Goal: Task Accomplishment & Management: Use online tool/utility

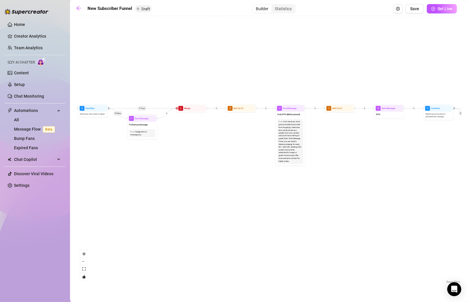
drag, startPoint x: 150, startPoint y: 137, endPoint x: 340, endPoint y: 137, distance: 189.6
click at [340, 137] on div "If True If False If True If False If True If False If True If False Merge Merge…" at bounding box center [268, 152] width 385 height 266
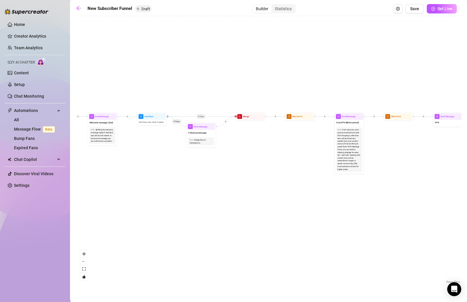
drag, startPoint x: 341, startPoint y: 137, endPoint x: 392, endPoint y: 146, distance: 52.3
click at [395, 146] on div "If True If False If True If False If True If False If True If False Merge Merge…" at bounding box center [268, 152] width 385 height 266
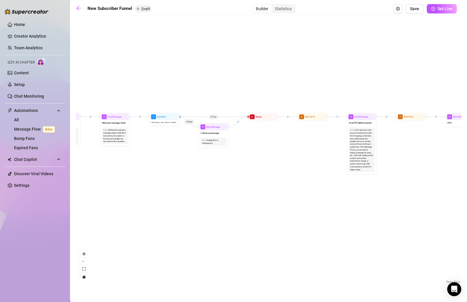
drag, startPoint x: 383, startPoint y: 130, endPoint x: 362, endPoint y: 130, distance: 20.4
click at [389, 130] on div "If True If False If True If False If True If False If True If False Merge Merge…" at bounding box center [268, 152] width 385 height 266
click at [78, 8] on icon "arrow-left" at bounding box center [79, 8] width 6 height 6
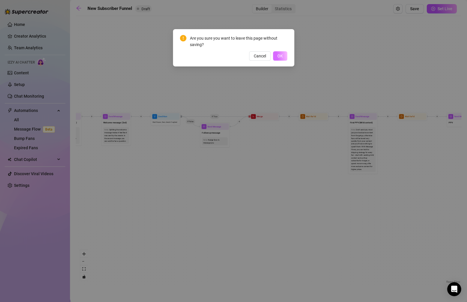
click at [280, 55] on span "OK" at bounding box center [280, 56] width 6 height 5
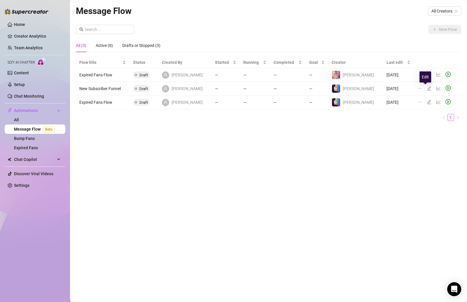
click at [427, 89] on icon "edit" at bounding box center [429, 88] width 5 height 5
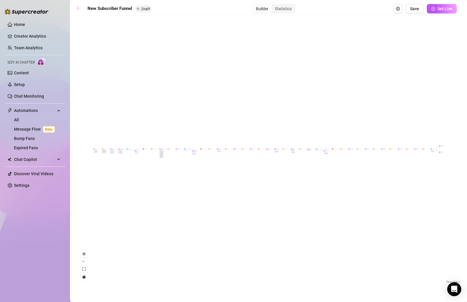
click at [78, 10] on icon "arrow-left" at bounding box center [79, 8] width 6 height 6
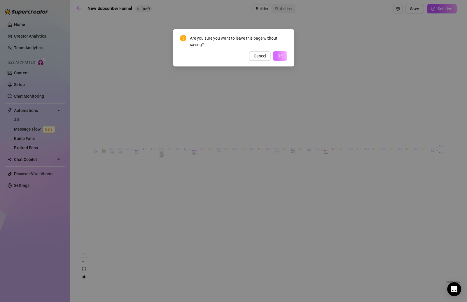
click at [282, 59] on button "OK" at bounding box center [280, 55] width 14 height 9
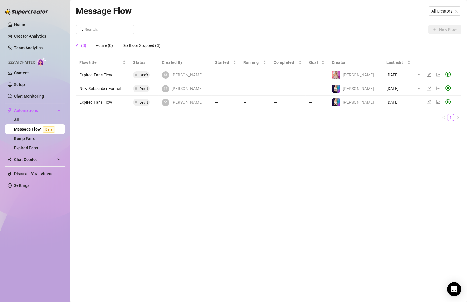
click at [417, 88] on icon "ellipsis" at bounding box center [419, 88] width 5 height 5
click at [381, 117] on span "Delete" at bounding box center [391, 116] width 44 height 6
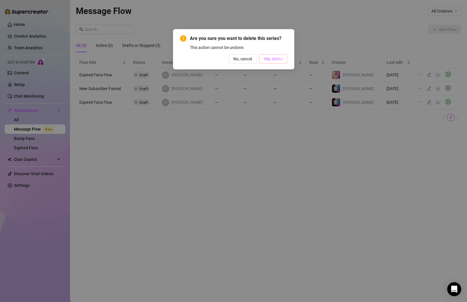
click at [267, 58] on span "Yes, delete" at bounding box center [273, 59] width 19 height 5
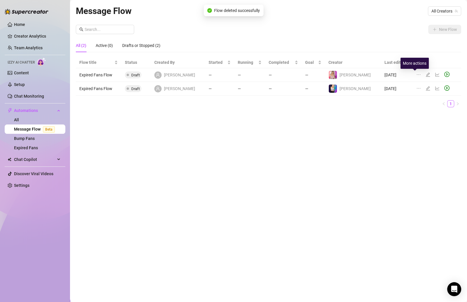
click at [417, 74] on icon "ellipsis" at bounding box center [419, 74] width 4 height 1
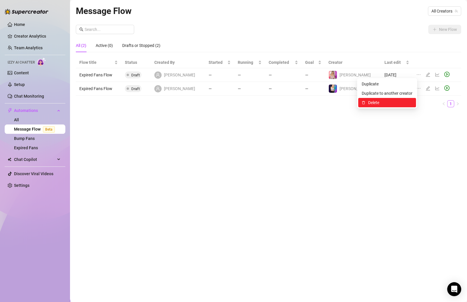
click at [384, 100] on span "Delete" at bounding box center [390, 102] width 44 height 6
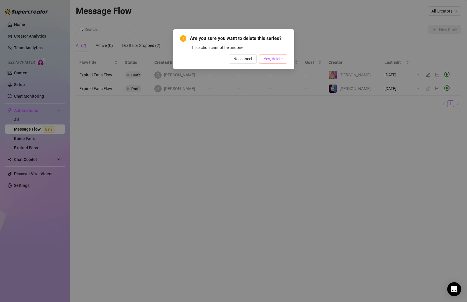
click at [267, 60] on span "Yes, delete" at bounding box center [273, 59] width 19 height 5
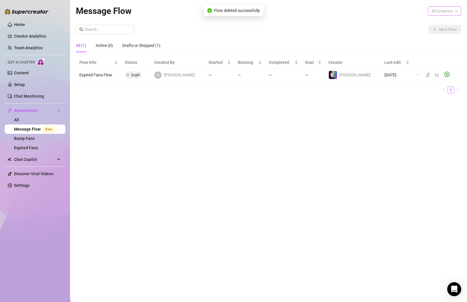
click at [431, 11] on span "All Creators" at bounding box center [444, 11] width 26 height 9
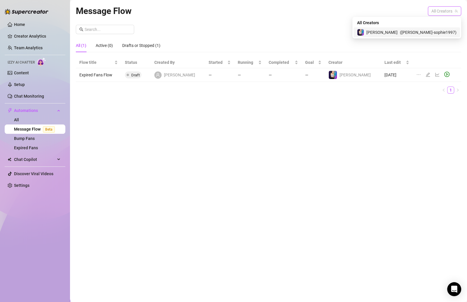
click at [398, 33] on span "[PERSON_NAME]" at bounding box center [381, 32] width 31 height 6
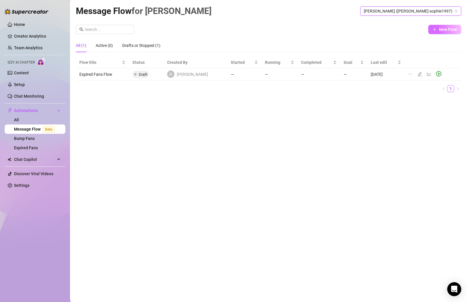
click at [433, 30] on icon "plus" at bounding box center [435, 29] width 4 height 4
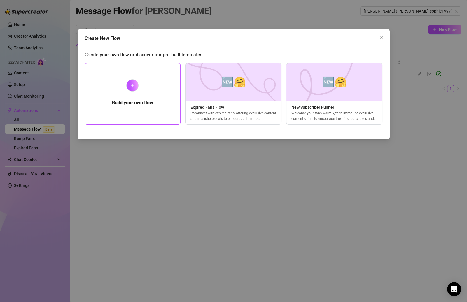
click at [140, 93] on div "Build your own flow" at bounding box center [133, 94] width 96 height 62
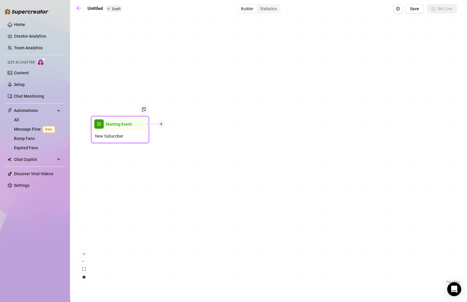
drag, startPoint x: 267, startPoint y: 149, endPoint x: 118, endPoint y: 127, distance: 150.5
click at [118, 127] on span "Starting Event" at bounding box center [119, 124] width 26 height 6
click at [128, 125] on span "Starting Event" at bounding box center [119, 124] width 26 height 6
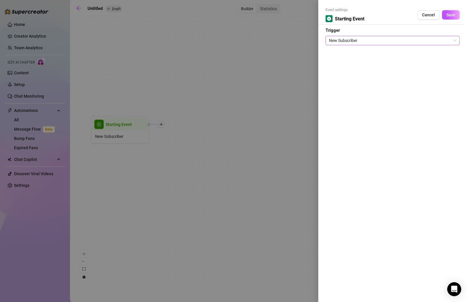
click at [374, 41] on span "New Subscriber" at bounding box center [392, 40] width 127 height 9
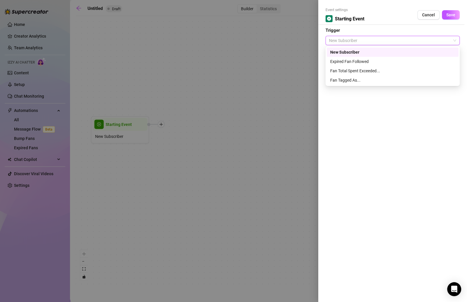
click at [374, 41] on span "New Subscriber" at bounding box center [392, 40] width 127 height 9
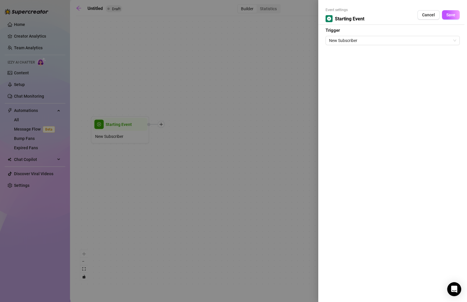
click at [241, 65] on div at bounding box center [233, 151] width 467 height 302
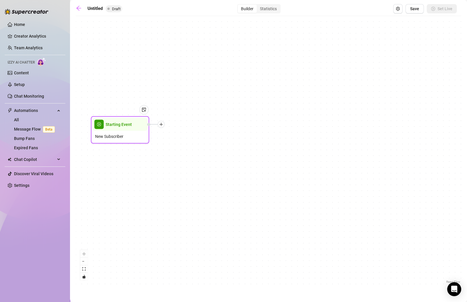
click at [121, 125] on span "Starting Event" at bounding box center [119, 124] width 26 height 6
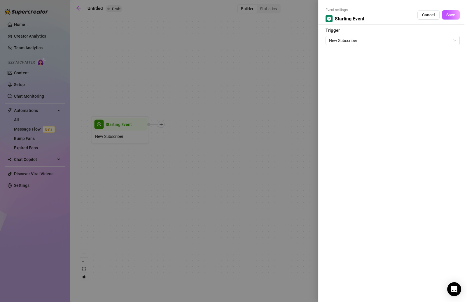
click at [158, 88] on div at bounding box center [233, 151] width 467 height 302
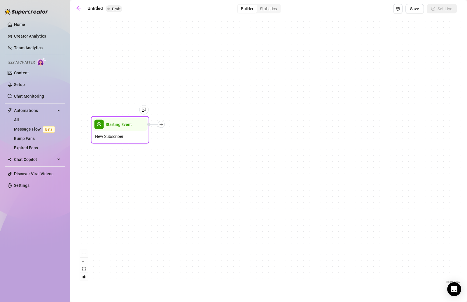
click at [163, 126] on icon "plus" at bounding box center [161, 125] width 4 height 4
click at [173, 125] on icon "clock-circle" at bounding box center [173, 125] width 4 height 4
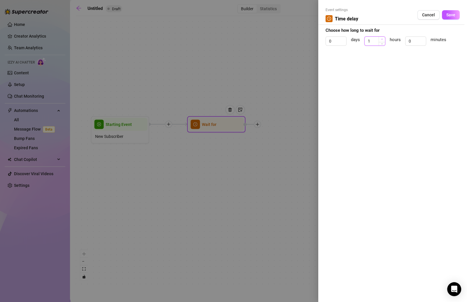
click at [381, 39] on icon "up" at bounding box center [382, 39] width 2 height 2
type input "4"
click at [381, 39] on icon "up" at bounding box center [382, 39] width 2 height 2
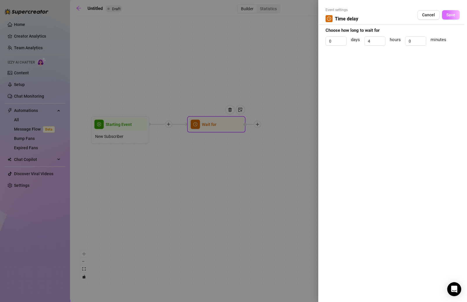
click at [446, 15] on button "Save" at bounding box center [451, 14] width 18 height 9
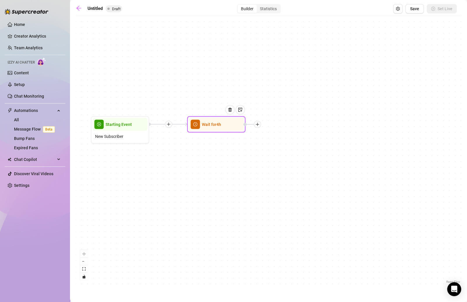
click at [259, 125] on icon "plus" at bounding box center [258, 125] width 4 height 4
click at [286, 145] on div "Message" at bounding box center [286, 145] width 43 height 10
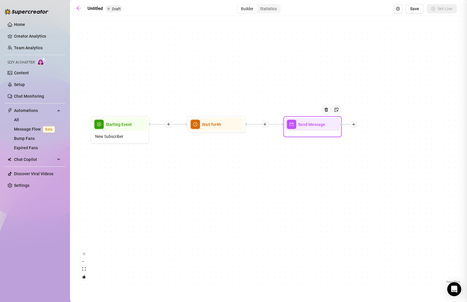
type textarea "Write your message here"
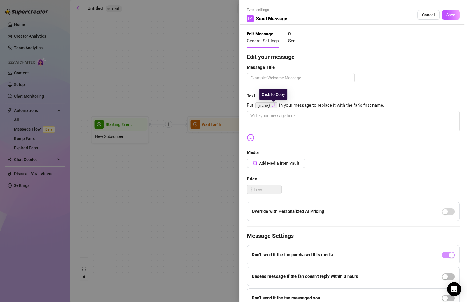
click at [274, 105] on icon "copy" at bounding box center [273, 105] width 3 height 4
click at [269, 120] on textarea at bounding box center [353, 121] width 213 height 20
type textarea "H"
type textarea "He"
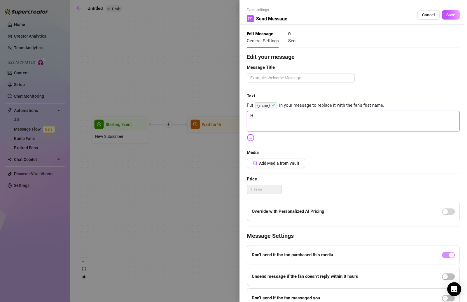
type textarea "He"
type textarea "Hey"
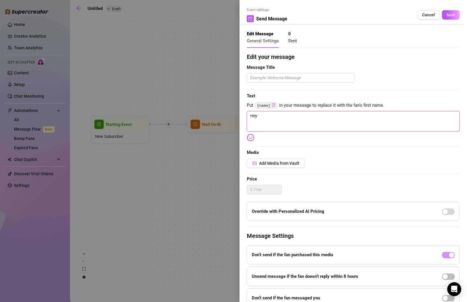
paste textarea "{name}"
type textarea "Hey {name}"
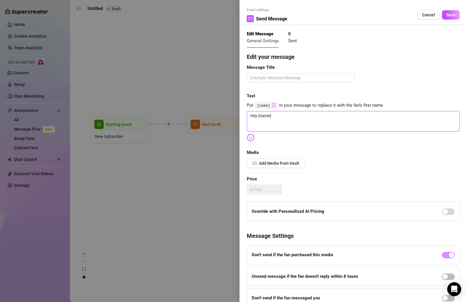
type textarea "Hey {name} w"
type textarea "Hey {name} wa"
type textarea "Hey {name} was"
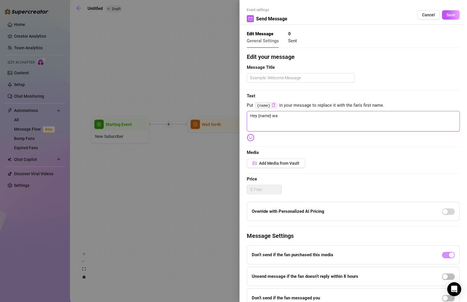
type textarea "Hey {name} was"
type textarea "Hey {name} was m"
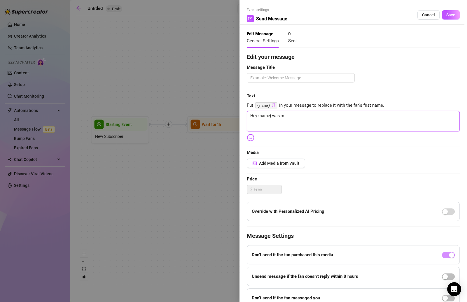
type textarea "Hey {name} was ma"
type textarea "Hey {name} was mac"
type textarea "Hey {name} was mach"
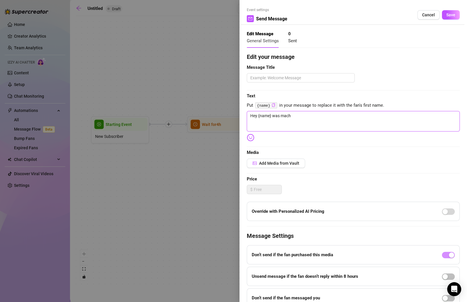
type textarea "Hey {name} was mach"
type textarea "Hey {name} was machs"
type textarea "Hey {name} was machst"
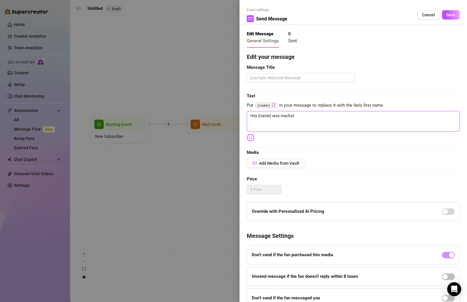
type textarea "Hey {name} was machst"
type textarea "Hey {name} was machst d"
type textarea "Hey {name} was machst du"
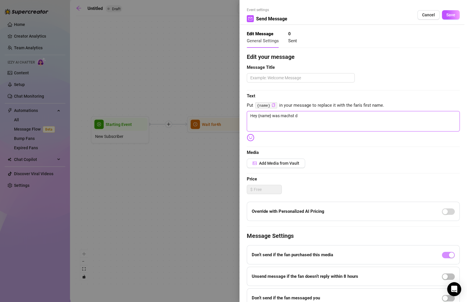
type textarea "Hey {name} was machst du"
type textarea "Hey {name} was machst du g"
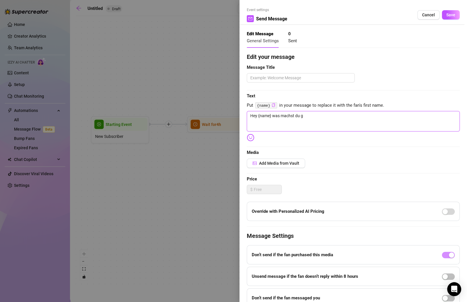
type textarea "Hey {name} was machst du ge"
type textarea "Hey {name} was machst du ger"
type textarea "Hey {name} was machst du [PERSON_NAME]"
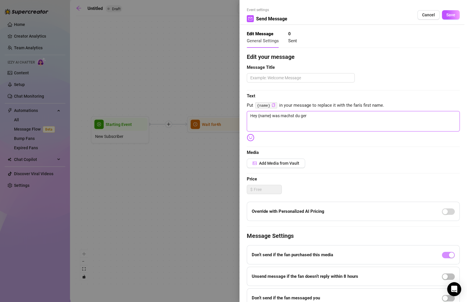
type textarea "Hey {name} was machst du [PERSON_NAME]"
type textarea "Hey {name} was machst du gerad"
type textarea "Hey {name} was machst du geradd"
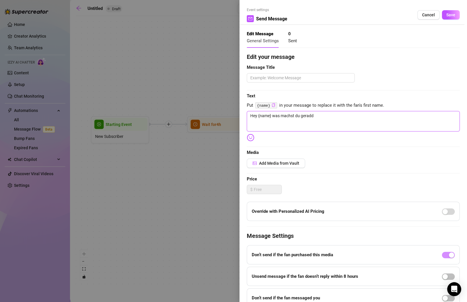
type textarea "Hey {name} was machst du geradde"
type textarea "Hey {name} was machst du geradde s"
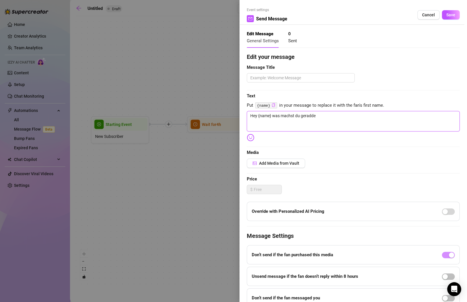
type textarea "Hey {name} was machst du geradde s"
type textarea "Hey {name} was machst du geradde sc"
type textarea "Hey {name} was machst du geradde sch"
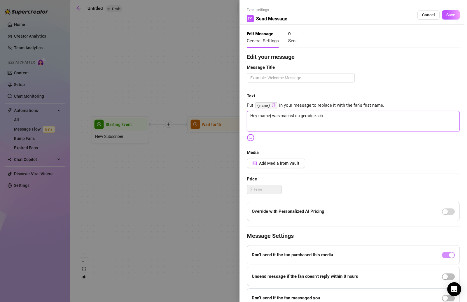
type textarea "Hey {name} was machst du geradde sc"
type textarea "Hey {name} was machst du geradde s"
type textarea "Hey {name} was machst du geradde"
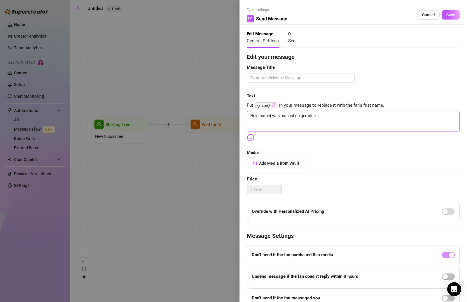
type textarea "Hey {name} was machst du geradde"
type textarea "Hey {name} was machst du geradd"
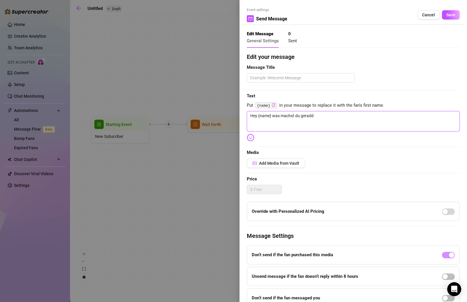
type textarea "Hey {name} was machst du geradde"
type textarea "Hey {name} was machst du geradd"
type textarea "Hey {name} was machst du gerad"
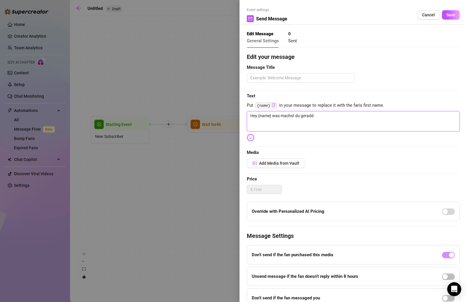
type textarea "Hey {name} was machst du gerad"
type textarea "Hey {name} was machst du gerade"
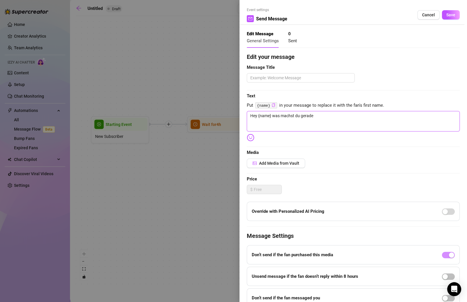
type textarea "Hey {name} was machst du gerade s"
type textarea "Hey {name} was machst du gerade sc"
type textarea "Hey {name} was machst du gerade sch"
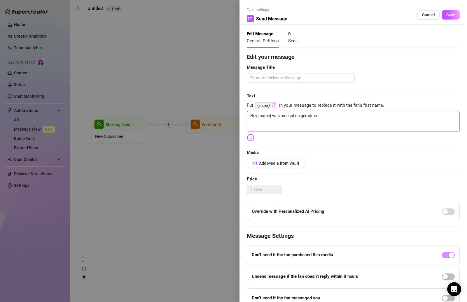
type textarea "Hey {name} was machst du gerade sch"
type textarea "Hey {name} was machst du gerade schö"
type textarea "Hey {name} was machst du gerade schön"
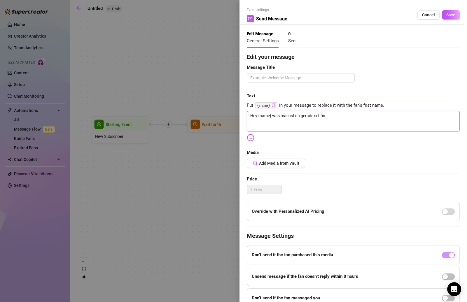
type textarea "Hey {name} was machst du gerade schöne"
type textarea "Hey {name} was machst du gerade schönes"
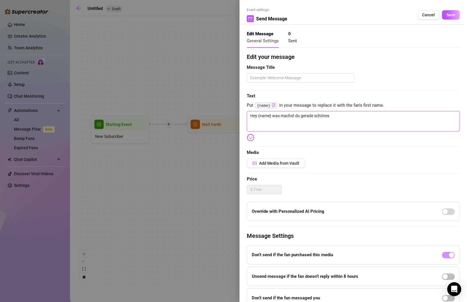
type textarea "Hey {name} was machst du gerade schönes"
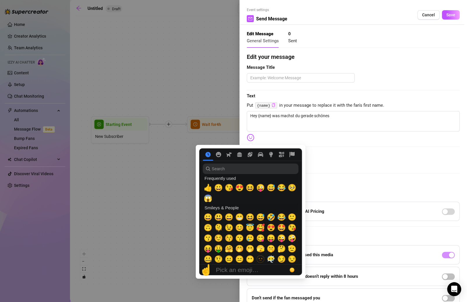
click at [251, 139] on img at bounding box center [251, 138] width 8 height 8
click at [260, 238] on span "😋" at bounding box center [260, 238] width 9 height 8
type textarea "Hey {name} was machst du gerade schönes 😋"
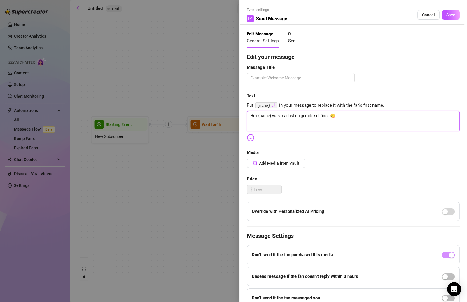
click at [347, 122] on textarea "Hey {name} was machst du gerade schönes 😋" at bounding box center [353, 121] width 213 height 20
type textarea "Hey {name} was machst du gerade schönes 😋"
type textarea "Hey {name} was machst du gerade schönes 😋 ?"
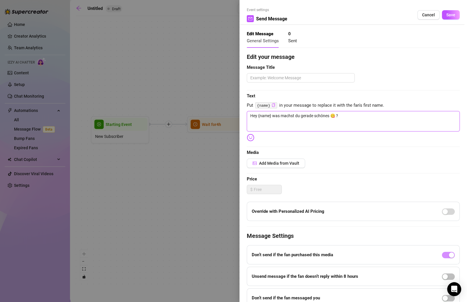
type textarea "Hey {name} was machst du gerade schönes 😋 ?"
click at [178, 160] on div at bounding box center [233, 151] width 467 height 302
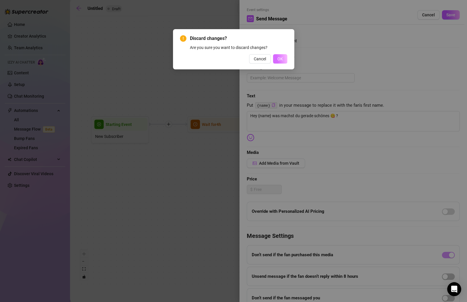
click at [282, 59] on button "OK" at bounding box center [280, 58] width 14 height 9
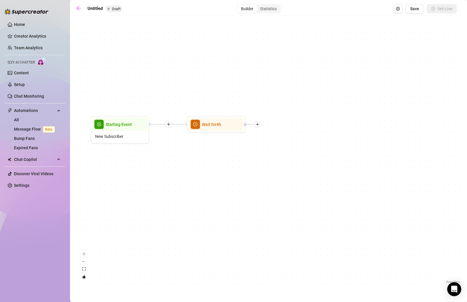
click at [260, 127] on div at bounding box center [253, 124] width 18 height 7
click at [259, 126] on div at bounding box center [257, 124] width 7 height 7
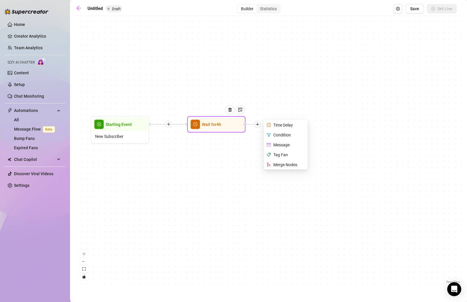
click at [281, 142] on div "Message" at bounding box center [286, 145] width 43 height 10
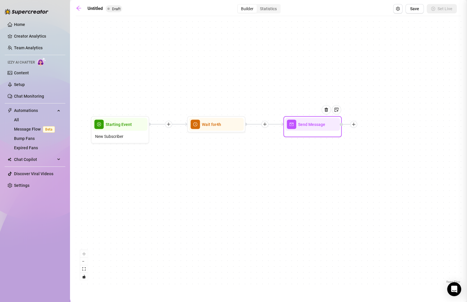
type textarea "Write your message here"
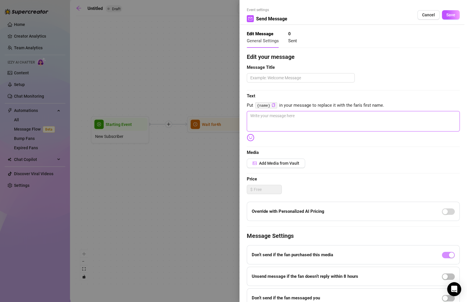
click at [275, 114] on textarea at bounding box center [353, 121] width 213 height 20
type textarea "H"
type textarea "He"
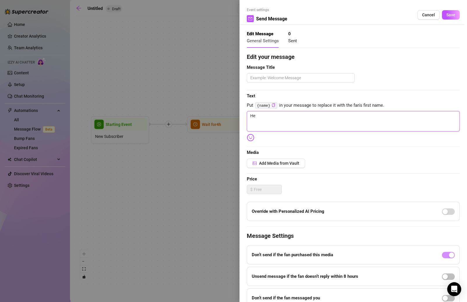
type textarea "Hey"
paste textarea "{name}"
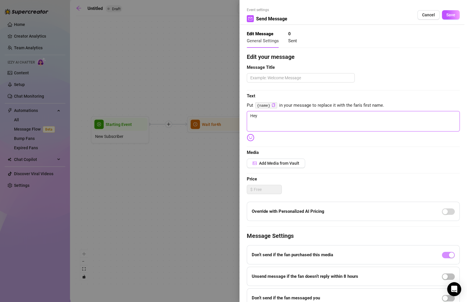
type textarea "Hey {name}"
type textarea "Hey {name} w"
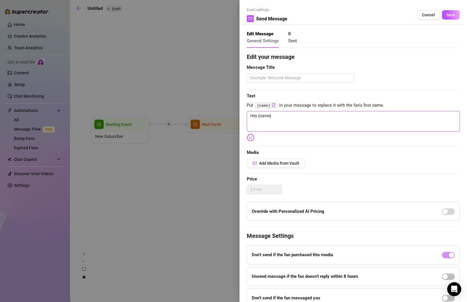
type textarea "Hey {name} w"
type textarea "Hey {name} wa"
type textarea "Hey {name} was"
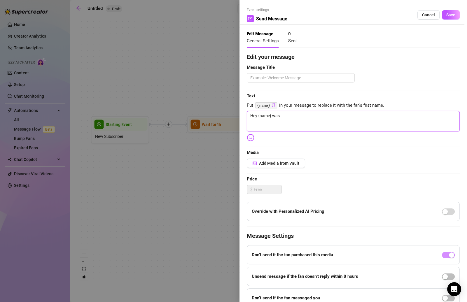
type textarea "Hey {name} was"
type textarea "Hey {name} was m"
type textarea "Hey {name} was ma"
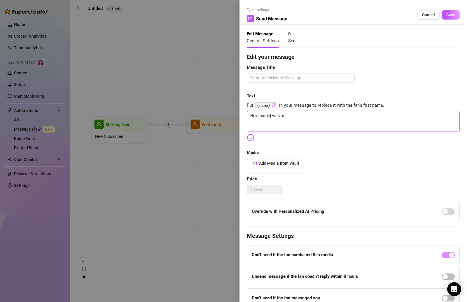
type textarea "Hey {name} was ma"
type textarea "Hey {name} was mac"
type textarea "Hey {name} was mach"
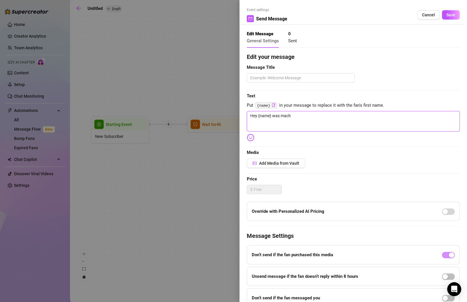
type textarea "Hey {name} was machs"
type textarea "Hey {name} was machst"
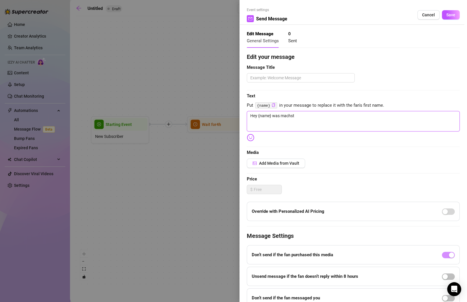
type textarea "Hey {name} was machst"
type textarea "Hey {name} was machst d"
type textarea "Hey {name} was machst du"
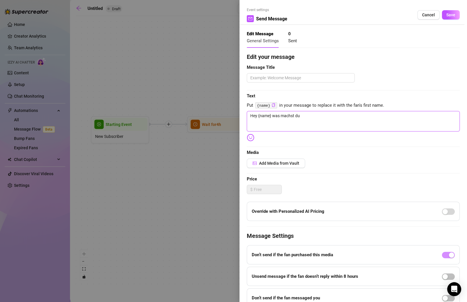
type textarea "Hey {name} was machst du"
type textarea "Hey {name} was machst du g"
type textarea "Hey {name} was machst du ge"
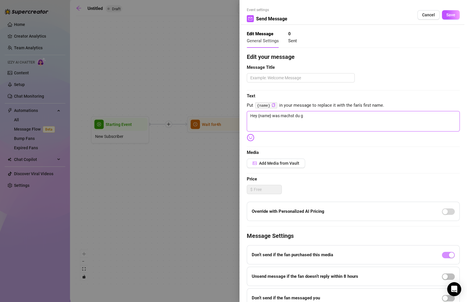
type textarea "Hey {name} was machst du ge"
type textarea "Hey {name} was machst du ger"
type textarea "Hey {name} was machst du [PERSON_NAME]"
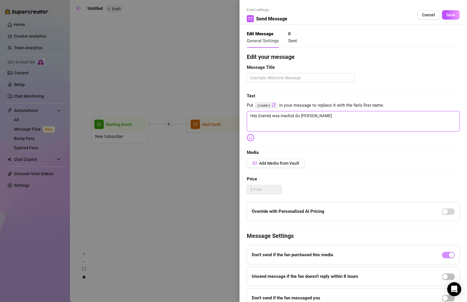
type textarea "Hey {name} was machst du gerad"
type textarea "Hey {name} was machst du gerade"
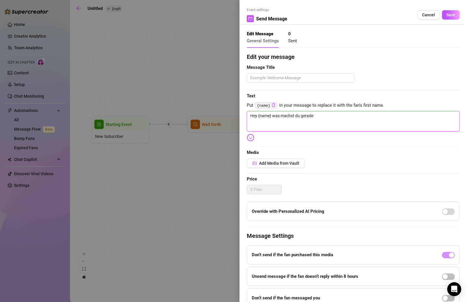
type textarea "Hey {name} was machst du gerade"
type textarea "Hey {name} was machst du gerade s"
type textarea "Hey {name} was machst du gerade sc"
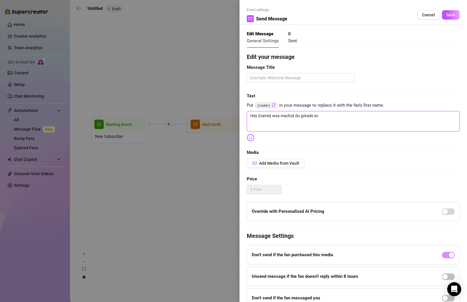
type textarea "Hey {name} was machst du gerade sch"
type textarea "Hey {name} was machst du gerade schö"
type textarea "Hey {name} was machst du gerade schön"
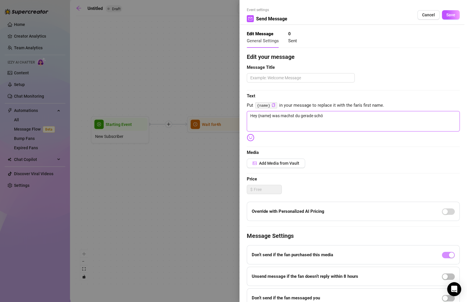
type textarea "Hey {name} was machst du gerade schön"
type textarea "Hey {name} was machst du gerade schöne"
type textarea "Hey {name} was machst du gerade schönes"
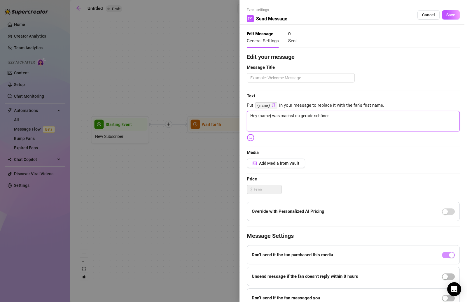
type textarea "Hey {name} was machst du gerade schönes"
click at [247, 137] on img at bounding box center [251, 138] width 8 height 8
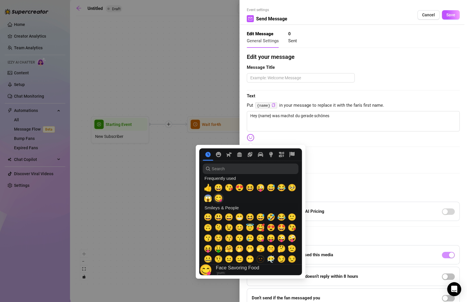
click at [220, 200] on span "😋" at bounding box center [218, 198] width 9 height 8
type textarea "Hey {name} was machst du gerade schönes 😋"
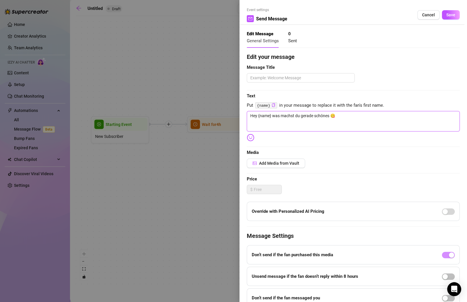
click at [347, 117] on textarea "Hey {name} was machst du gerade schönes 😋" at bounding box center [353, 121] width 213 height 20
type textarea "Hey {name} was machst du gerade schönes 😋"
type textarea "Hey {name} was machst du gerade schönes 😋 ?"
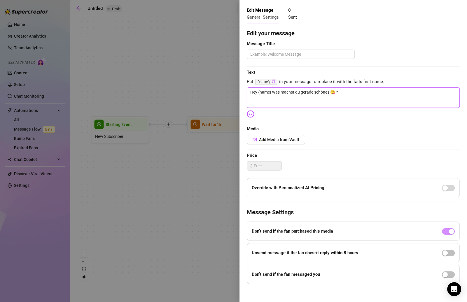
scroll to position [27, 0]
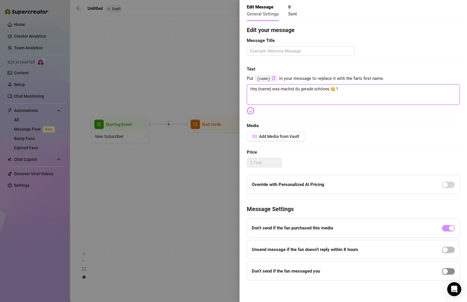
type textarea "Hey {name} was machst du gerade schönes 😋 ?"
click at [445, 271] on div "button" at bounding box center [445, 271] width 5 height 5
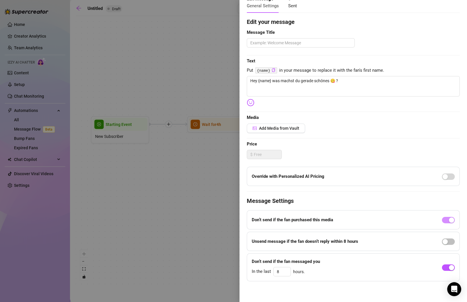
scroll to position [35, 0]
click at [286, 272] on icon "down" at bounding box center [287, 273] width 2 height 2
click at [286, 273] on icon "down" at bounding box center [287, 273] width 2 height 2
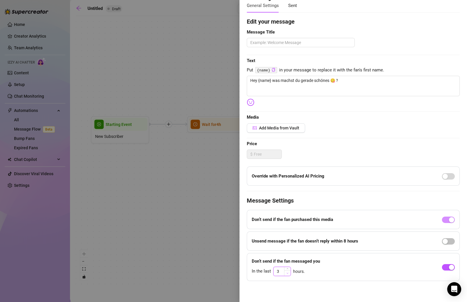
click at [286, 273] on icon "down" at bounding box center [287, 273] width 2 height 2
type input "4"
click at [286, 269] on icon "up" at bounding box center [287, 270] width 2 height 2
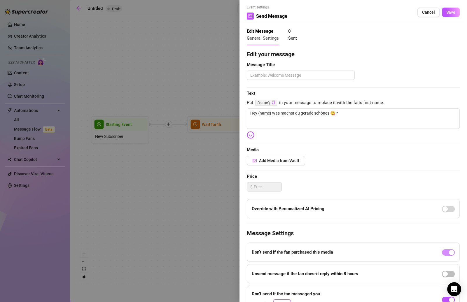
scroll to position [0, 0]
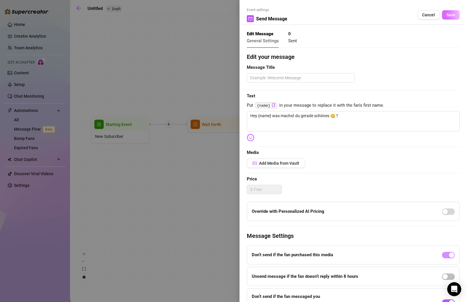
click at [453, 13] on span "Save" at bounding box center [450, 15] width 9 height 5
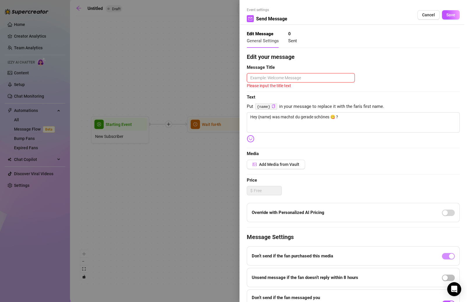
click at [306, 81] on textarea at bounding box center [301, 77] width 108 height 9
type textarea "F"
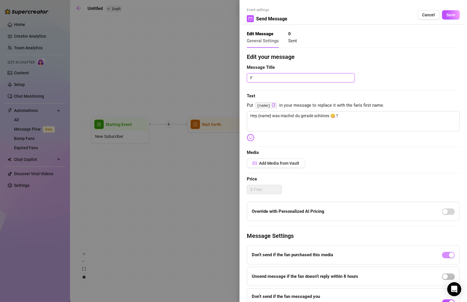
type textarea "Fr"
type textarea "Fra"
type textarea "Frag"
type textarea "Frage"
click at [444, 14] on button "Save" at bounding box center [451, 14] width 18 height 9
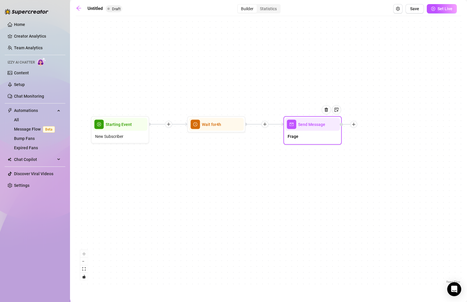
click at [355, 126] on icon "plus" at bounding box center [354, 125] width 4 height 4
click at [367, 127] on div "Time Delay" at bounding box center [382, 125] width 43 height 10
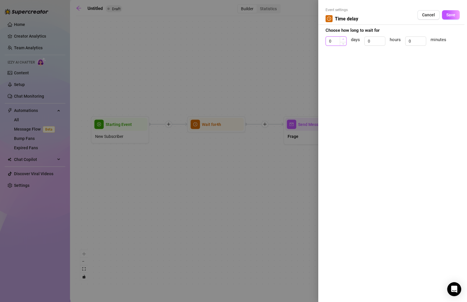
type input "1"
click at [342, 39] on icon "up" at bounding box center [343, 39] width 2 height 2
click at [447, 14] on span "Save" at bounding box center [450, 15] width 9 height 5
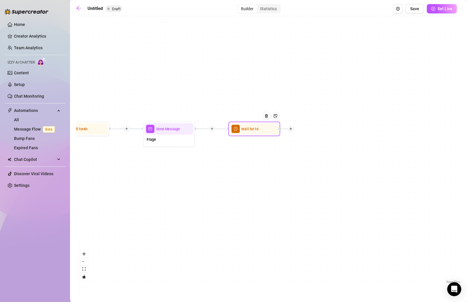
drag, startPoint x: 359, startPoint y: 161, endPoint x: 189, endPoint y: 165, distance: 169.8
click at [189, 165] on div "Wait for 1d Send Message Frage Wait for 4h Starting Event New Subscriber" at bounding box center [268, 152] width 385 height 266
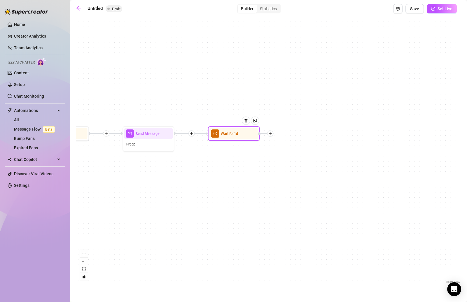
click at [270, 134] on icon "plus" at bounding box center [270, 134] width 4 height 4
click at [290, 153] on div "Message" at bounding box center [296, 151] width 38 height 9
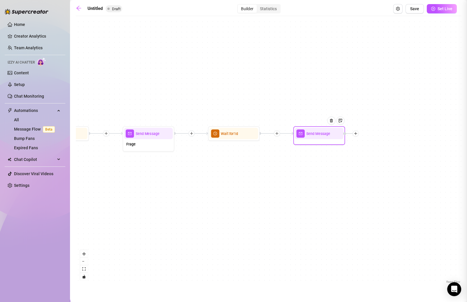
type textarea "Write your message here"
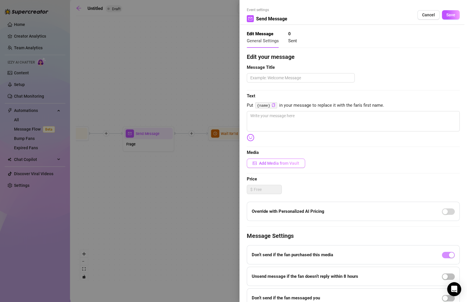
click at [277, 163] on span "Add Media from Vault" at bounding box center [279, 163] width 40 height 5
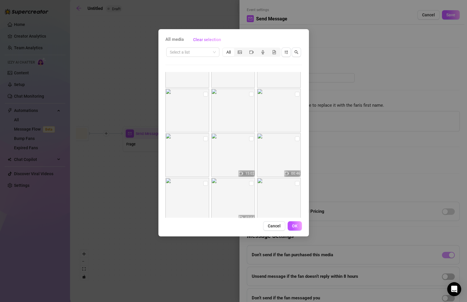
scroll to position [34, 0]
click at [248, 50] on div "segmented control" at bounding box center [251, 52] width 11 height 8
click at [247, 49] on input "segmented control" at bounding box center [247, 49] width 0 height 0
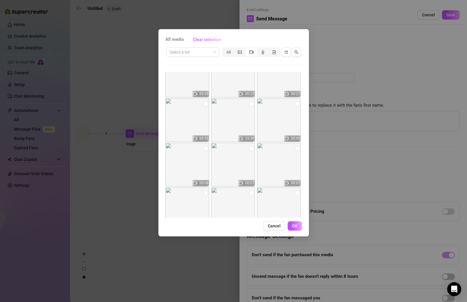
scroll to position [220, 0]
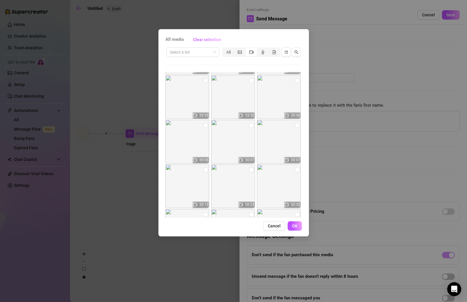
drag, startPoint x: 307, startPoint y: 235, endPoint x: 284, endPoint y: 214, distance: 31.4
click at [328, 245] on div "All media Clear selection Select a list All 15:02 00:46 07:04 01:30 00:59 00:55…" at bounding box center [233, 151] width 467 height 302
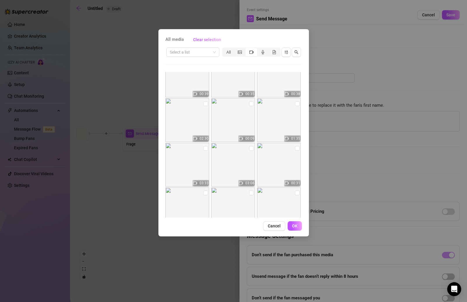
scroll to position [577, 0]
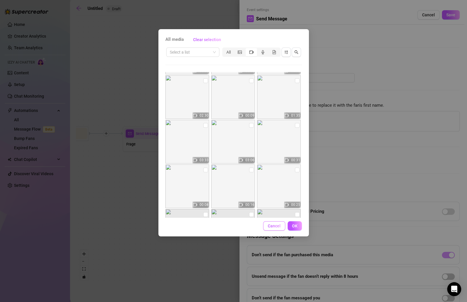
click at [269, 227] on span "Cancel" at bounding box center [274, 226] width 13 height 5
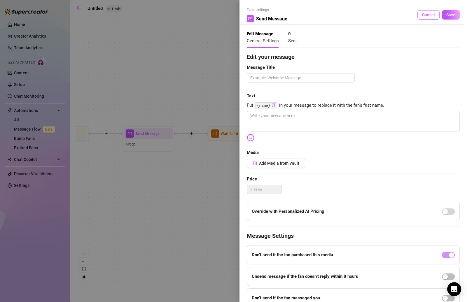
click at [421, 13] on button "Cancel" at bounding box center [428, 14] width 22 height 9
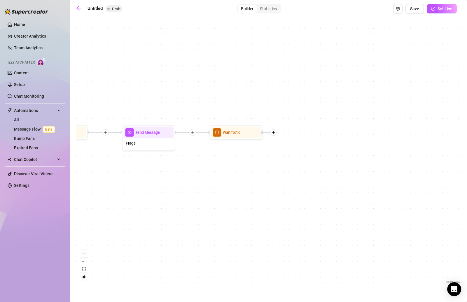
click at [140, 172] on div "Wait for 1d Send Message Frage Wait for 4h Starting Event New Subscriber" at bounding box center [268, 152] width 385 height 266
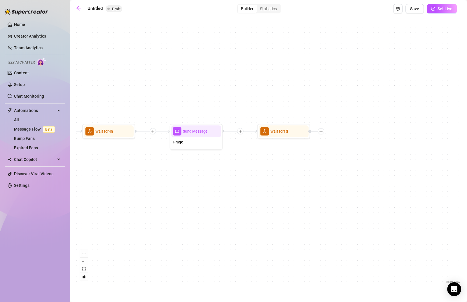
drag, startPoint x: 214, startPoint y: 169, endPoint x: 248, endPoint y: 171, distance: 34.5
click at [264, 169] on div "Wait for 1d Send Message Frage Wait for 4h Starting Event New Subscriber" at bounding box center [268, 152] width 385 height 266
drag, startPoint x: 240, startPoint y: 171, endPoint x: 252, endPoint y: 172, distance: 12.0
click at [245, 172] on div "Wait for 1d Send Message Frage Wait for 4h Starting Event New Subscriber" at bounding box center [268, 152] width 385 height 266
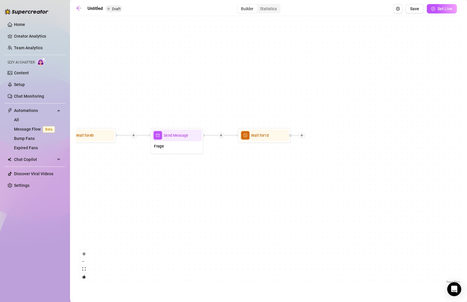
drag, startPoint x: 280, startPoint y: 172, endPoint x: 224, endPoint y: 175, distance: 55.8
click at [224, 175] on div "Wait for 1d Send Message Frage Wait for 4h Starting Event New Subscriber" at bounding box center [268, 152] width 385 height 266
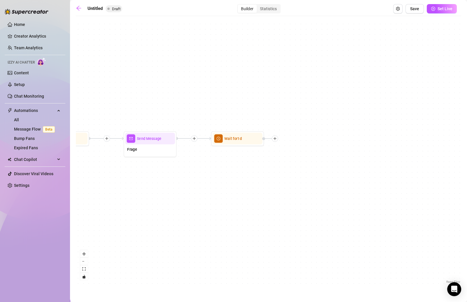
drag, startPoint x: 189, startPoint y: 164, endPoint x: 160, endPoint y: 167, distance: 28.5
click at [160, 167] on div "Wait for 1d Send Message Frage Wait for 4h Starting Event New Subscriber" at bounding box center [268, 152] width 385 height 266
click at [275, 140] on icon "plus" at bounding box center [274, 139] width 4 height 4
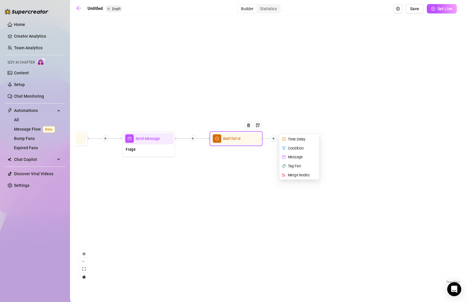
click at [297, 158] on div "Message" at bounding box center [299, 157] width 39 height 9
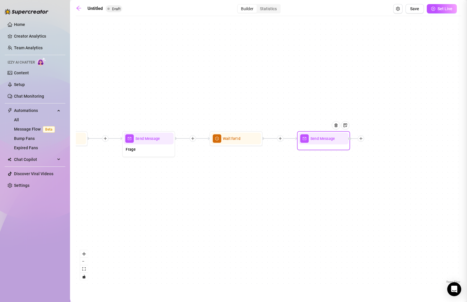
type textarea "Write your message here"
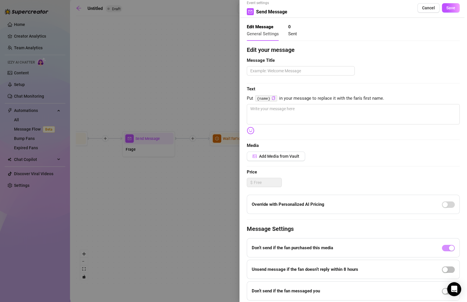
scroll to position [10, 0]
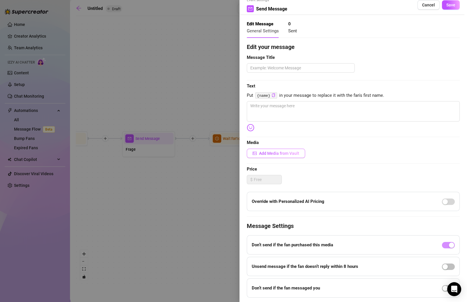
click at [269, 151] on span "Add Media from Vault" at bounding box center [279, 153] width 40 height 5
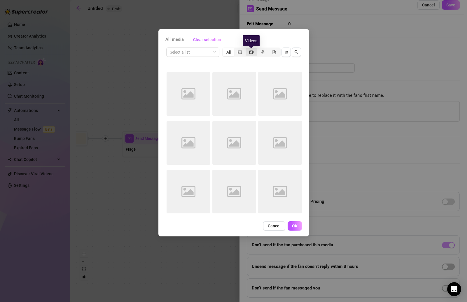
click at [250, 51] on icon "video-camera" at bounding box center [251, 52] width 4 height 4
click at [247, 49] on input "segmented control" at bounding box center [247, 49] width 0 height 0
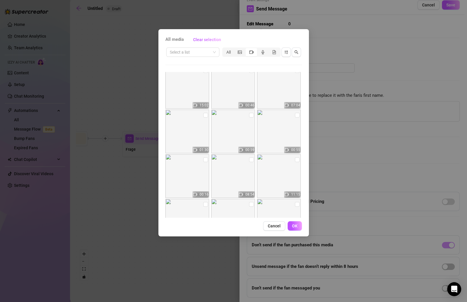
scroll to position [8, 0]
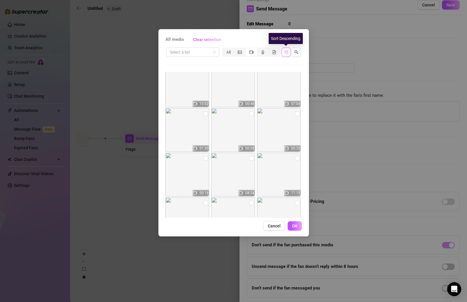
click at [286, 53] on icon "sort-descending" at bounding box center [286, 52] width 4 height 4
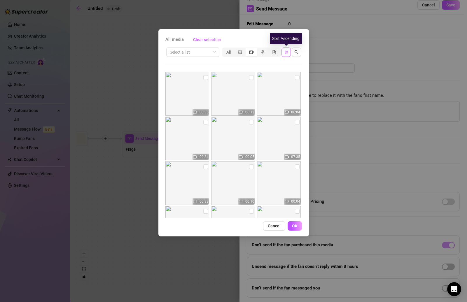
click at [286, 53] on icon "sort-ascending" at bounding box center [286, 52] width 4 height 4
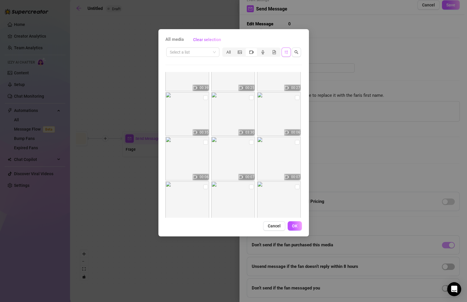
scroll to position [220, 0]
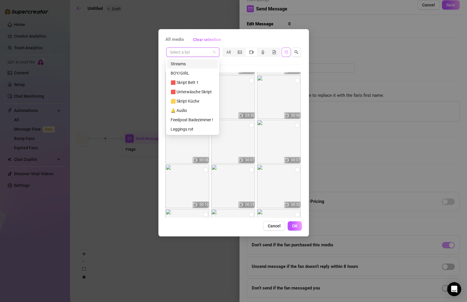
click at [195, 55] on input "search" at bounding box center [190, 52] width 41 height 9
click at [188, 103] on div "Posts" at bounding box center [193, 102] width 44 height 6
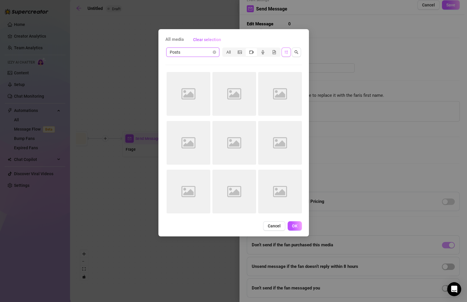
scroll to position [0, 0]
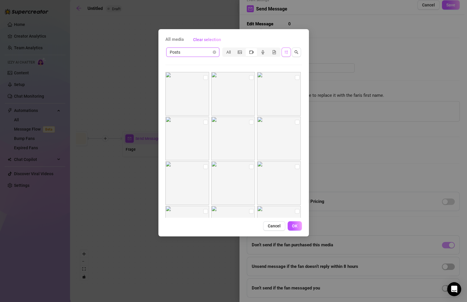
click at [255, 50] on div "segmented control" at bounding box center [251, 52] width 11 height 8
click at [247, 49] on input "segmented control" at bounding box center [247, 49] width 0 height 0
click at [251, 55] on div "segmented control" at bounding box center [251, 52] width 11 height 8
click at [247, 49] on input "segmented control" at bounding box center [247, 49] width 0 height 0
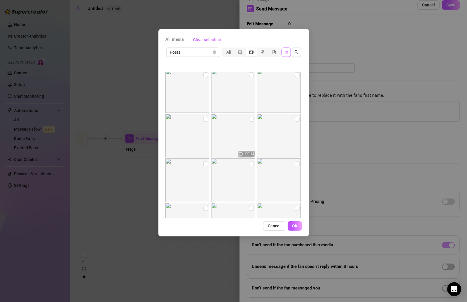
click at [230, 141] on img at bounding box center [233, 136] width 44 height 44
click at [235, 132] on img at bounding box center [233, 136] width 44 height 44
click at [274, 229] on button "Cancel" at bounding box center [274, 225] width 22 height 9
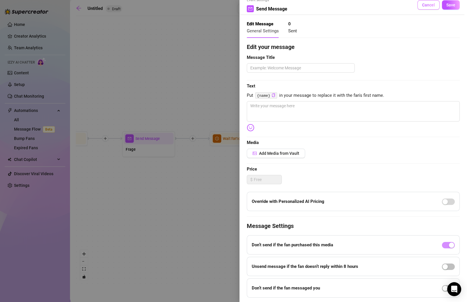
click at [429, 8] on button "Cancel" at bounding box center [428, 4] width 22 height 9
